Goal: Communication & Community: Answer question/provide support

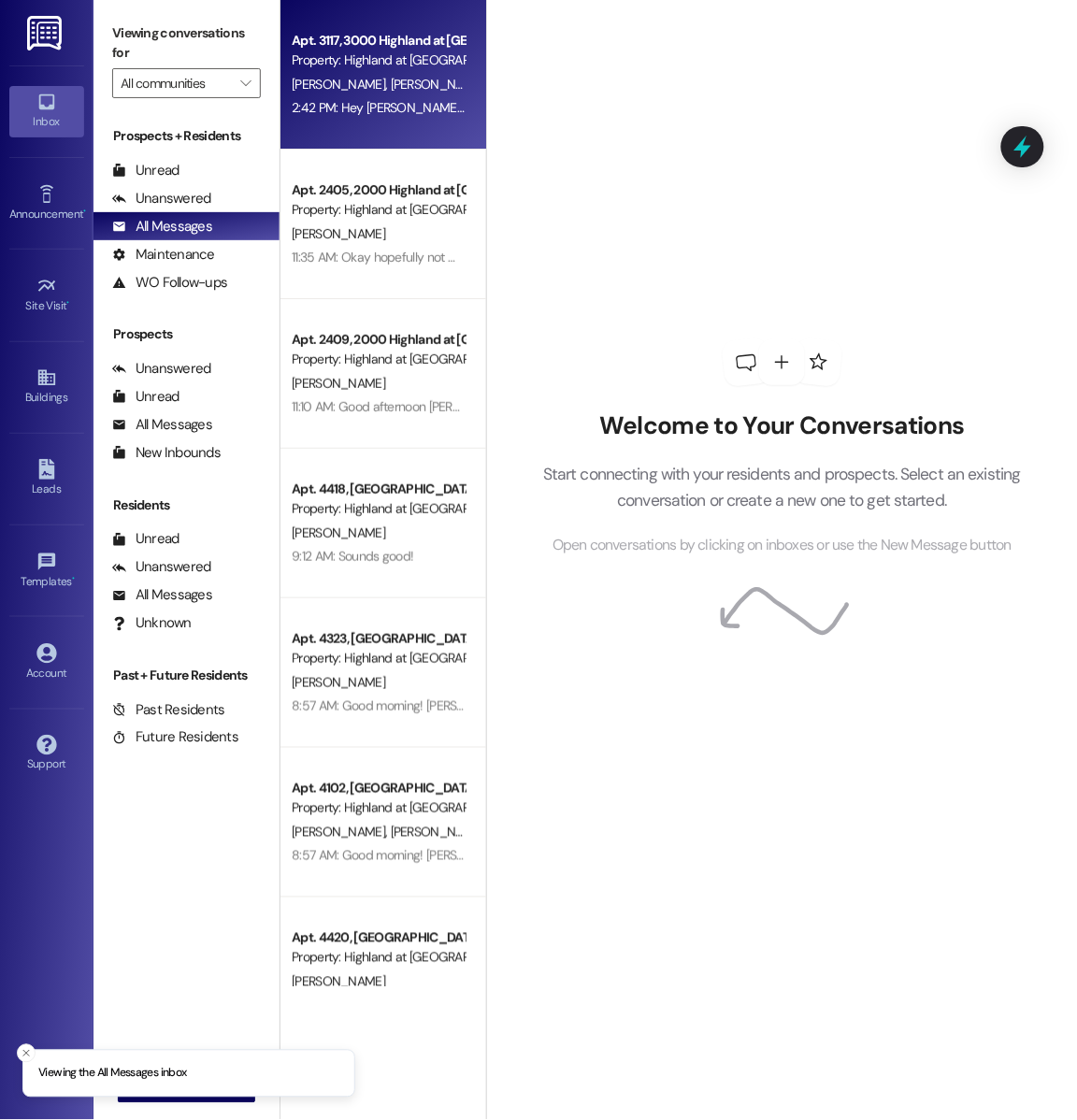
click at [339, 129] on div "Apt. 3117, 3000 Highland at Spring Hill Property: Highland at Spring Hill A. Dr…" at bounding box center [382, 75] width 205 height 149
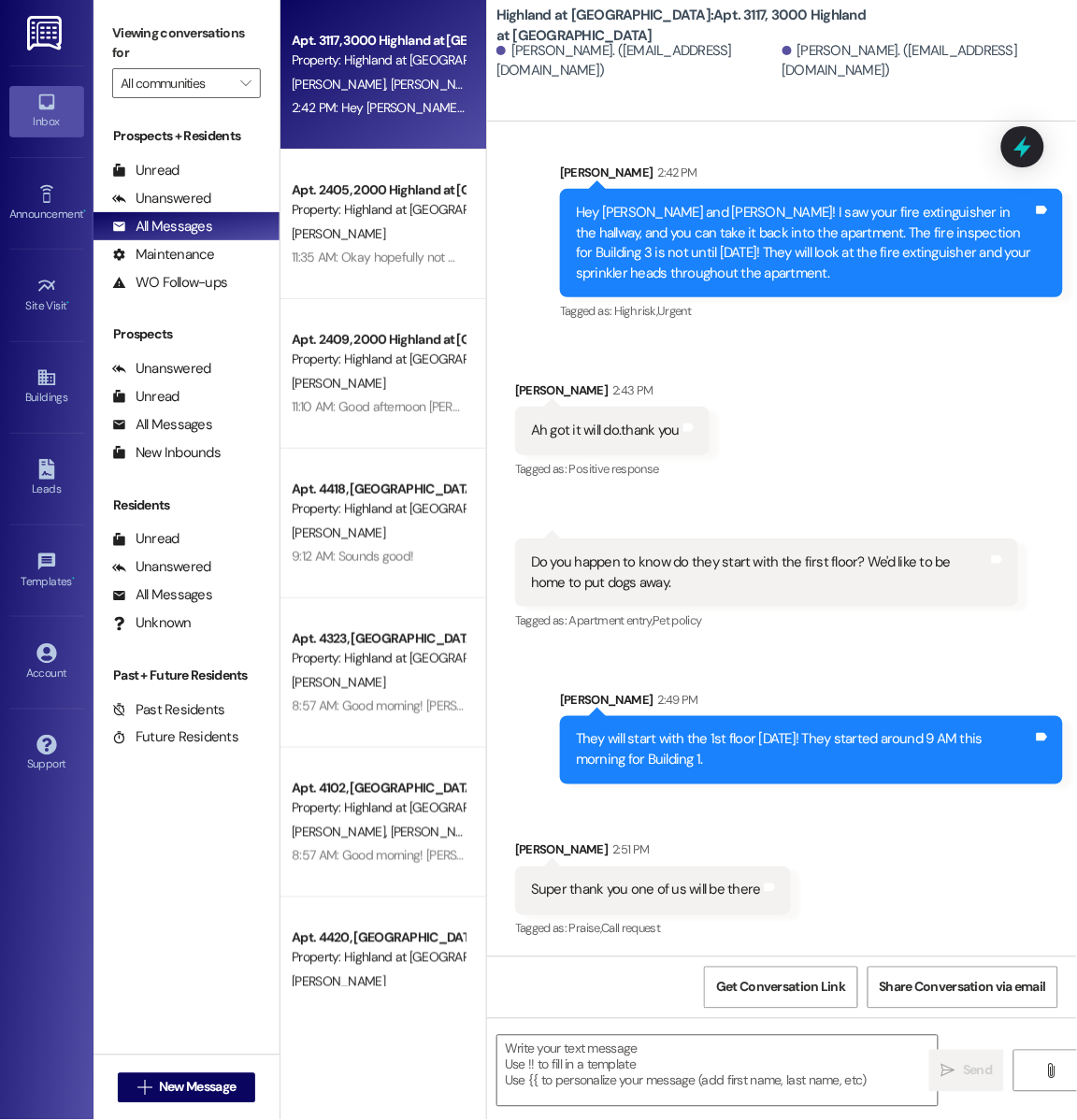
scroll to position [7856, 0]
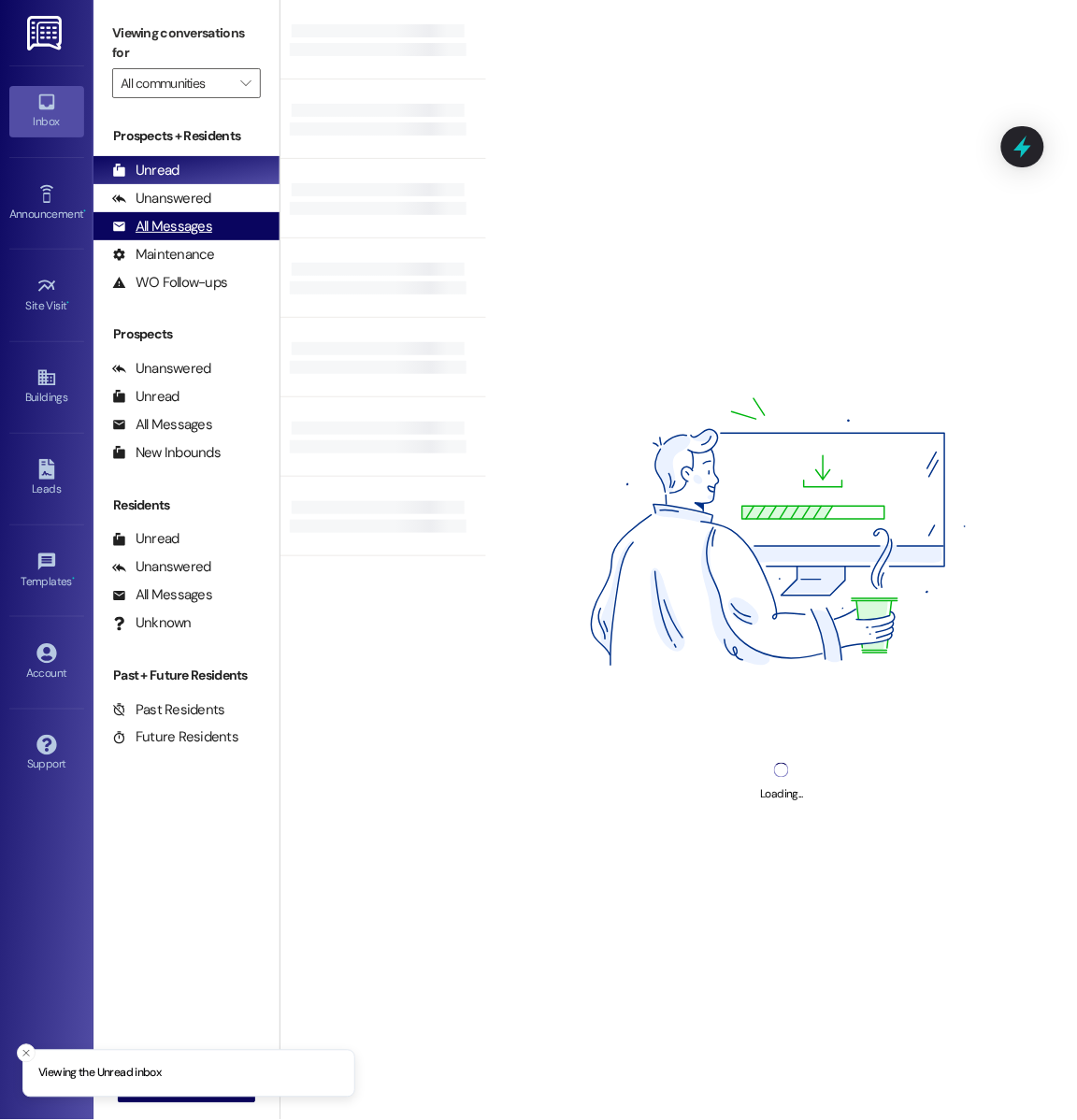
click at [180, 229] on div "All Messages" at bounding box center [163, 226] width 100 height 20
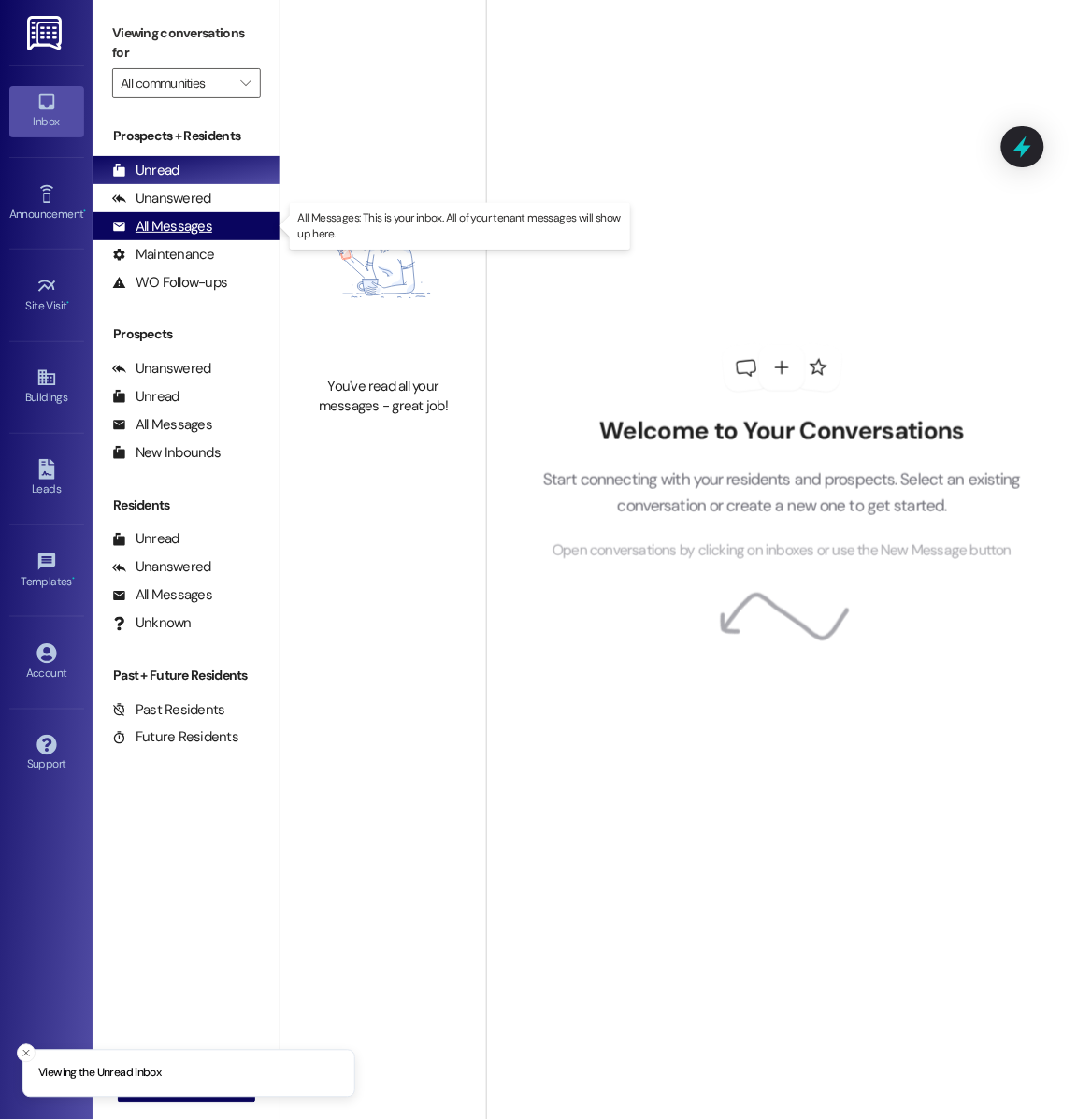
click at [184, 228] on div "All Messages" at bounding box center [163, 226] width 100 height 20
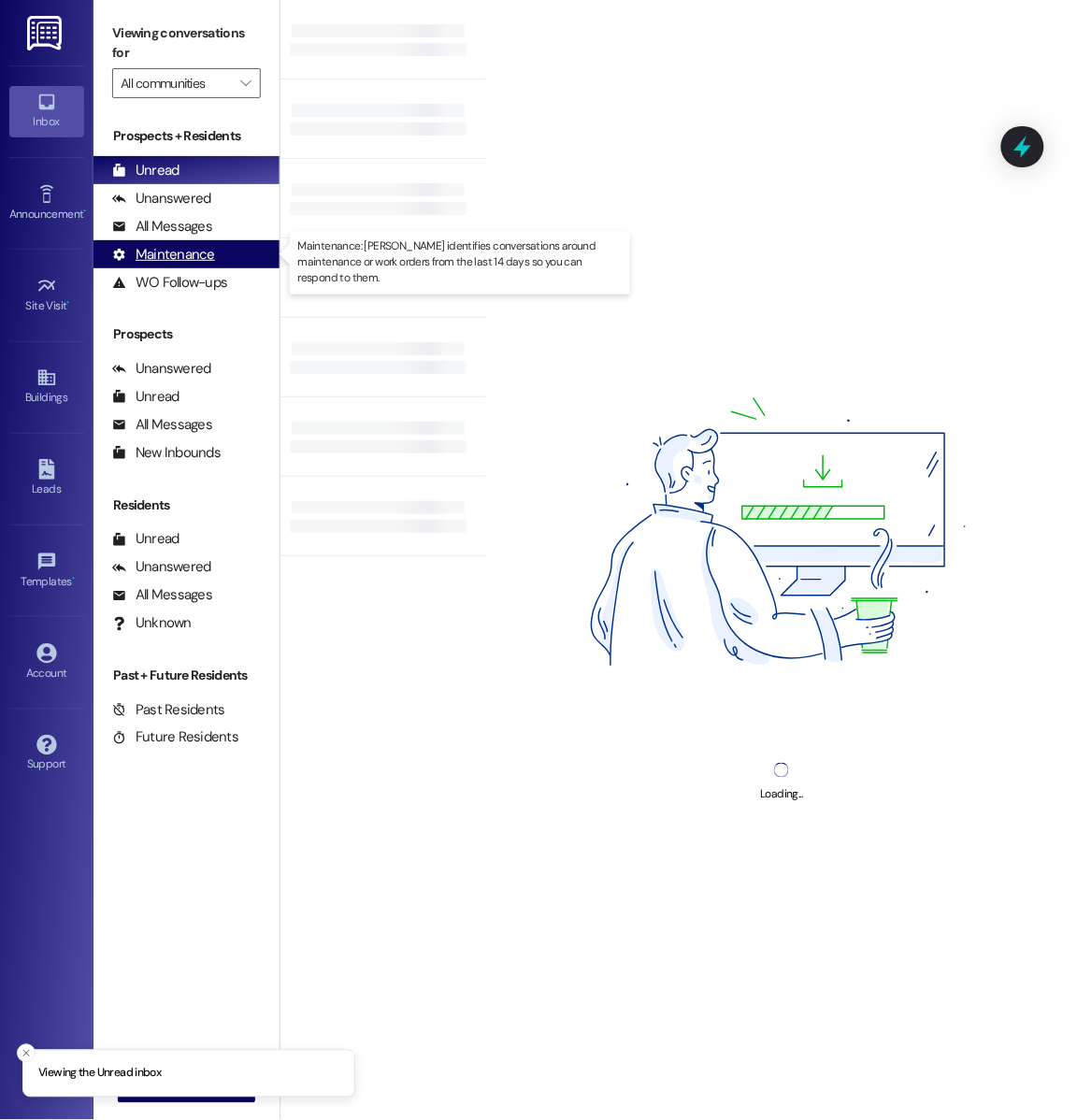
click at [185, 254] on div "Maintenance" at bounding box center [164, 254] width 103 height 20
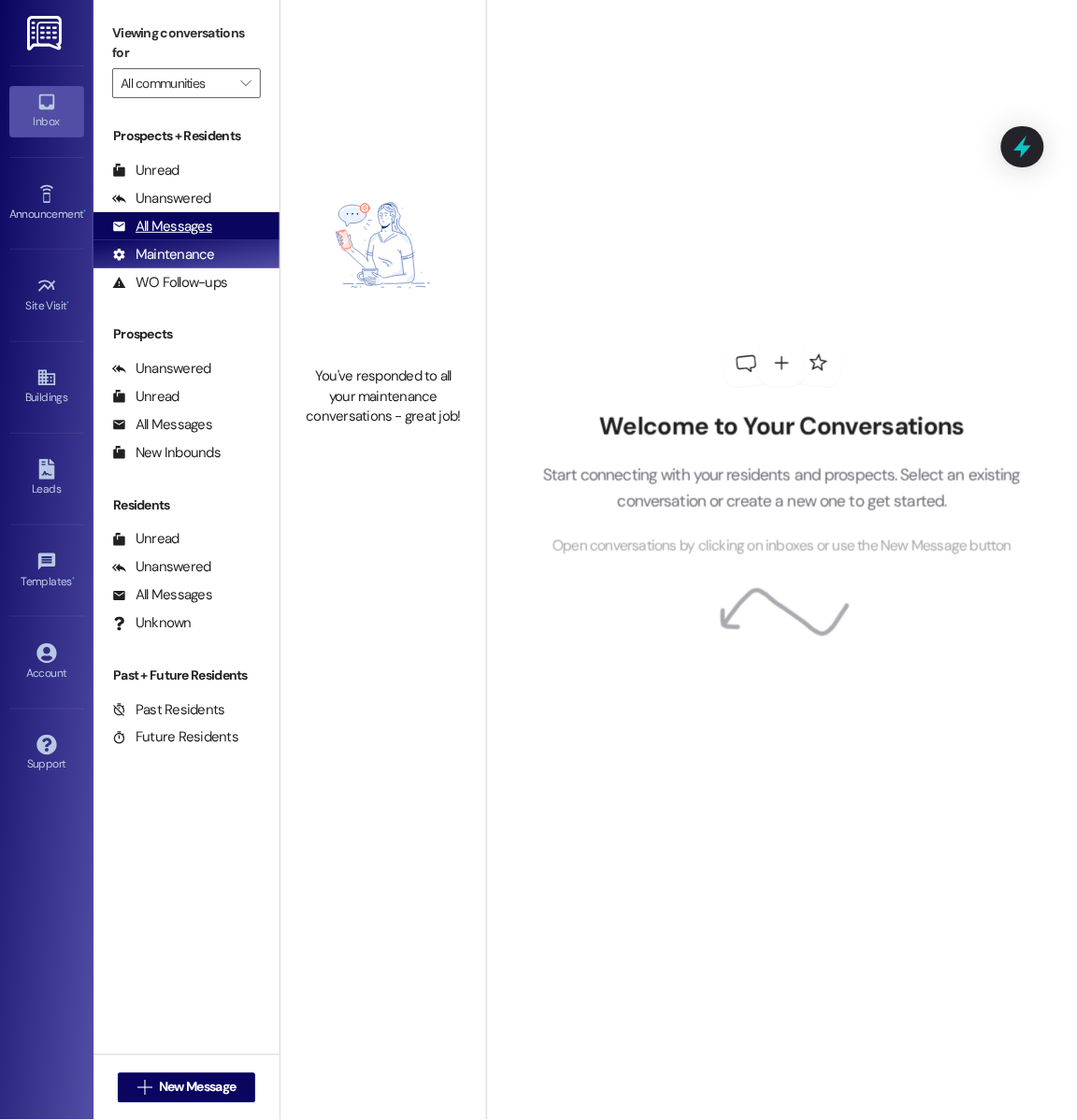
click at [187, 233] on div "All Messages" at bounding box center [163, 226] width 100 height 20
